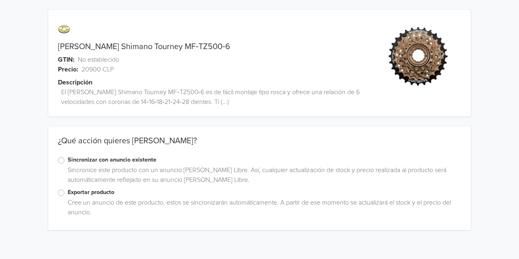
click at [68, 192] on label "Exportar producto" at bounding box center [264, 192] width 393 height 9
click at [0, 0] on input "Exportar producto" at bounding box center [0, 0] width 0 height 0
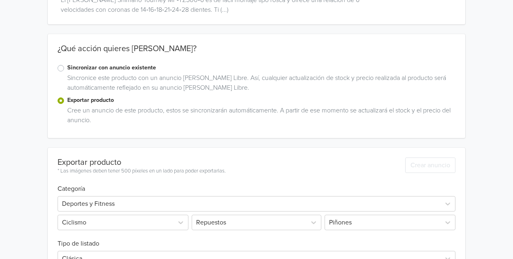
scroll to position [92, 0]
click at [64, 66] on div "Sincronizar con anuncio existente" at bounding box center [257, 69] width 398 height 10
click at [67, 67] on label "Sincronizar con anuncio existente" at bounding box center [261, 68] width 388 height 9
click at [0, 0] on input "Sincronizar con anuncio existente" at bounding box center [0, 0] width 0 height 0
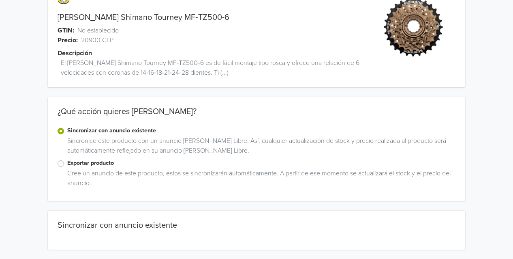
scroll to position [70, 0]
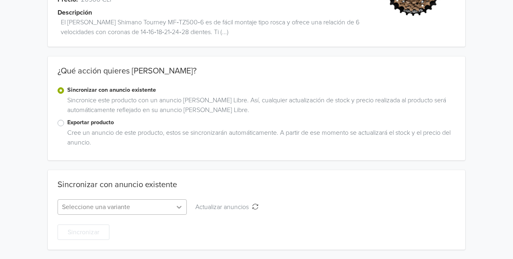
click at [183, 208] on icon at bounding box center [179, 207] width 8 height 8
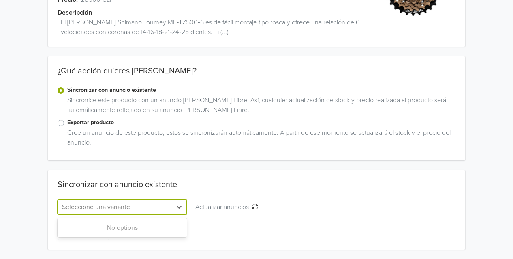
click at [160, 228] on div "No options" at bounding box center [122, 227] width 129 height 16
click at [225, 201] on button "Actualizar anuncios Actualizar anuncios" at bounding box center [227, 206] width 74 height 15
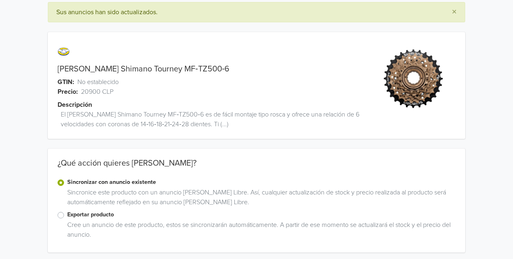
scroll to position [100, 0]
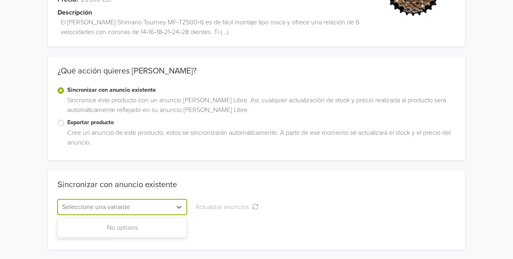
click at [151, 210] on div at bounding box center [115, 206] width 106 height 11
click at [126, 231] on div "No options" at bounding box center [122, 227] width 129 height 16
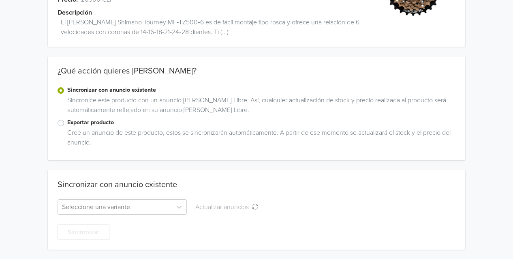
click at [233, 221] on div "Sincronizar" at bounding box center [257, 226] width 398 height 25
click at [65, 124] on div "Exportar producto" at bounding box center [257, 123] width 398 height 10
click at [55, 124] on div "Exportar producto Cree un anuncio de este producto, estos se sincronizarán auto…" at bounding box center [256, 134] width 417 height 32
click at [67, 124] on label "Exportar producto" at bounding box center [261, 122] width 388 height 9
click at [0, 0] on input "Exportar producto" at bounding box center [0, 0] width 0 height 0
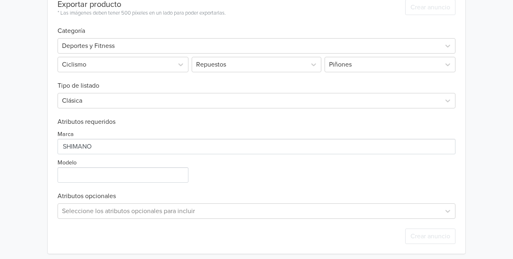
scroll to position [254, 0]
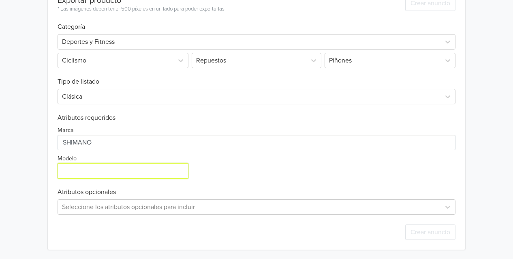
click at [144, 169] on input "Modelo" at bounding box center [123, 170] width 131 height 15
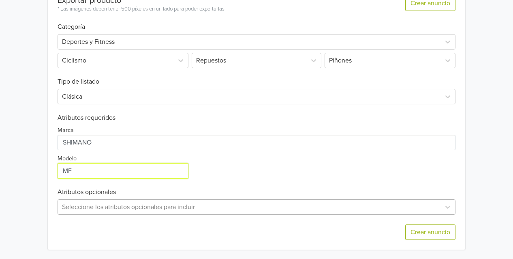
type input "MF"
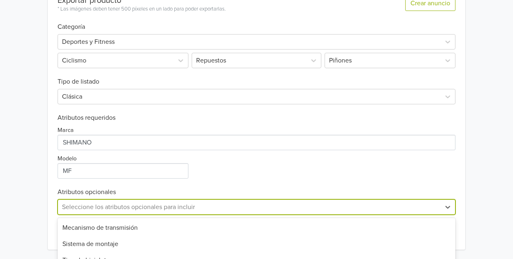
scroll to position [334, 0]
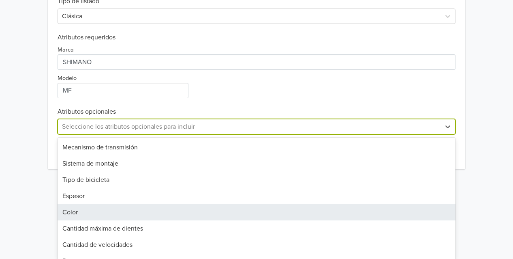
click at [170, 134] on div "13 results available. Use Up and Down to choose options, press Enter to select …" at bounding box center [257, 126] width 398 height 15
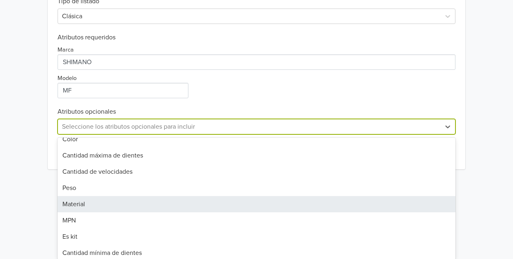
scroll to position [92, 0]
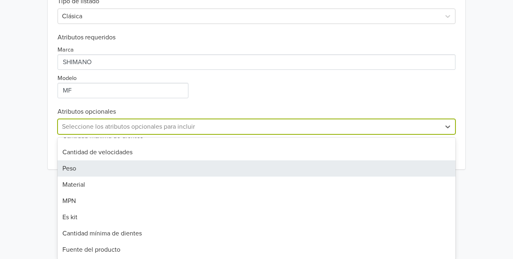
click at [131, 168] on div "Peso" at bounding box center [257, 168] width 398 height 16
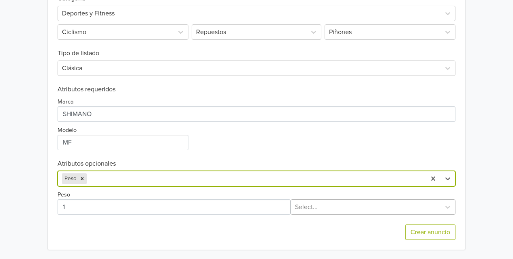
click at [307, 210] on div at bounding box center [365, 206] width 141 height 11
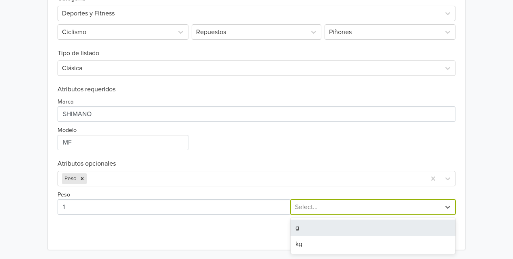
click at [305, 231] on div "g" at bounding box center [373, 227] width 165 height 16
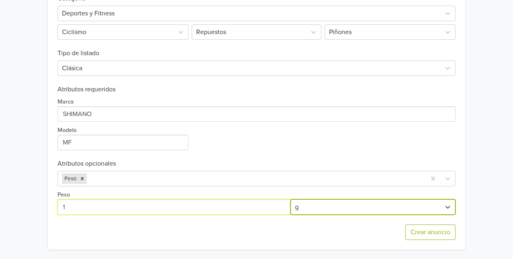
click at [197, 214] on input "Peso" at bounding box center [174, 206] width 233 height 15
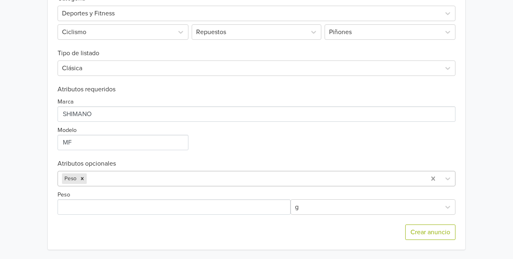
scroll to position [254, 0]
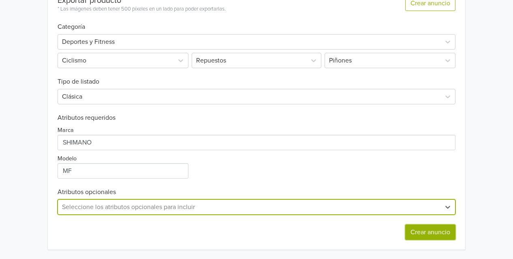
click at [436, 236] on button "Crear anuncio" at bounding box center [430, 231] width 50 height 15
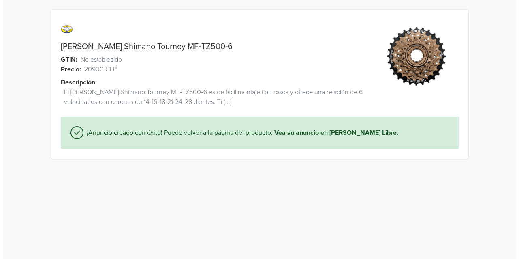
scroll to position [0, 0]
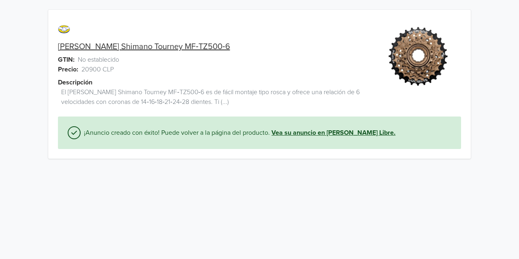
click at [345, 131] on link "Vea su anuncio en [PERSON_NAME] Libre." at bounding box center [334, 133] width 124 height 10
